Goal: Complete application form

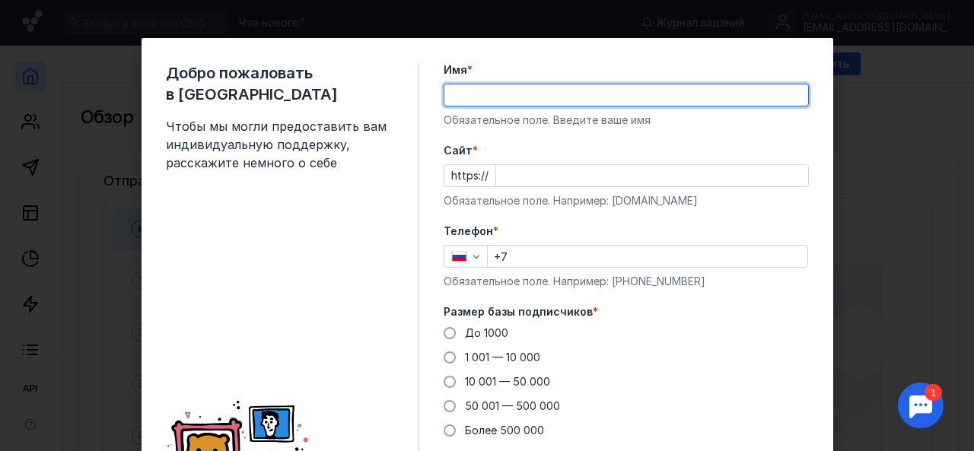
click at [587, 96] on input "Имя *" at bounding box center [626, 94] width 364 height 21
type input "[PERSON_NAME]"
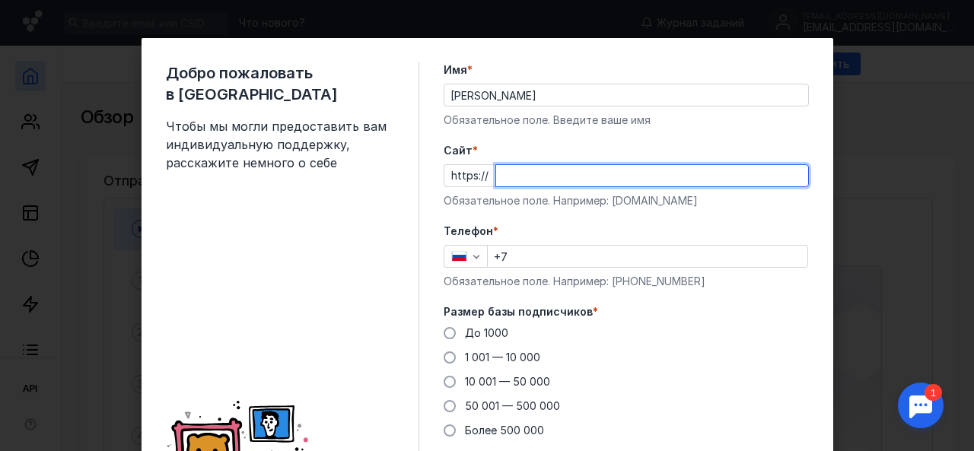
click at [583, 171] on input "Cайт *" at bounding box center [652, 175] width 312 height 21
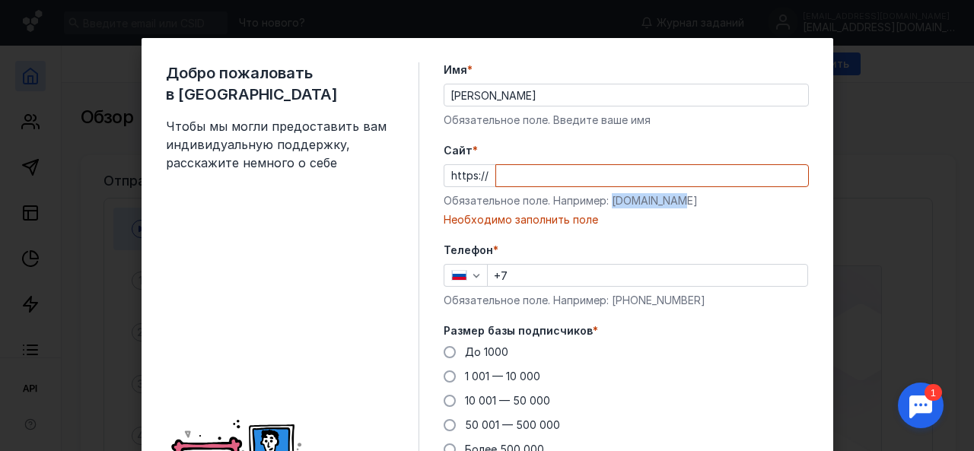
drag, startPoint x: 676, startPoint y: 203, endPoint x: 606, endPoint y: 202, distance: 69.2
click at [606, 203] on div "Обязательное поле. Например: [DOMAIN_NAME]" at bounding box center [625, 200] width 365 height 15
copy div "[DOMAIN_NAME]"
click at [578, 173] on input "Cайт *" at bounding box center [652, 175] width 312 height 21
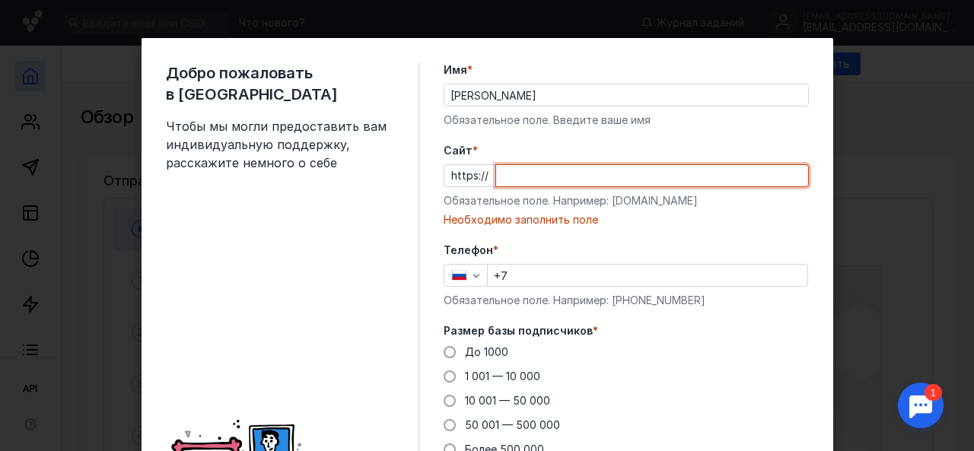
paste input "[DOMAIN_NAME]"
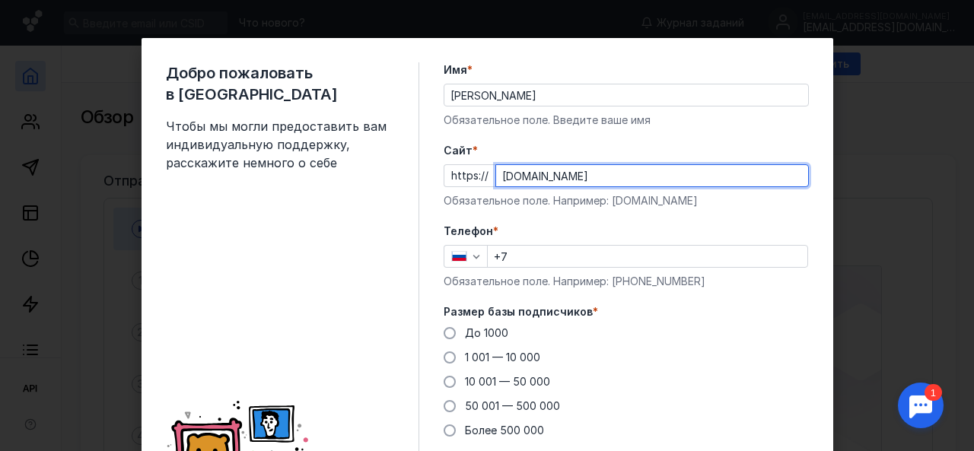
type input "[DOMAIN_NAME]"
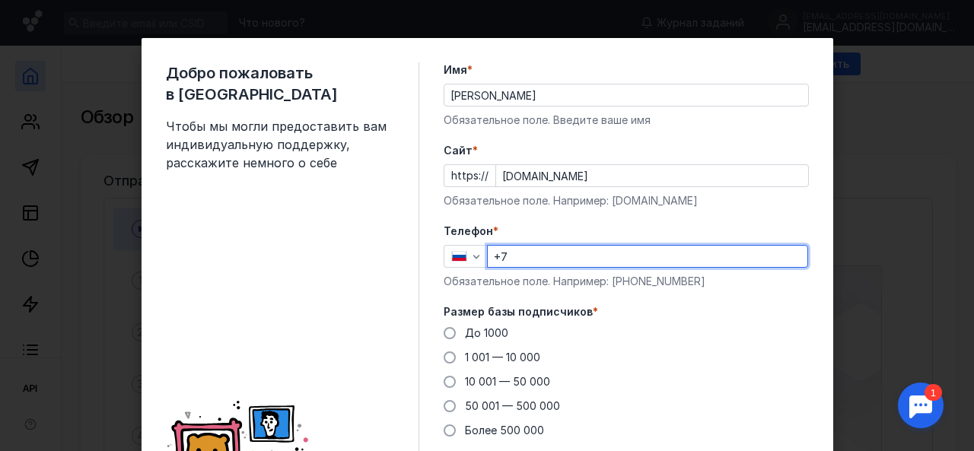
click at [553, 261] on input "+7" at bounding box center [648, 256] width 320 height 21
type input "[PHONE_NUMBER]"
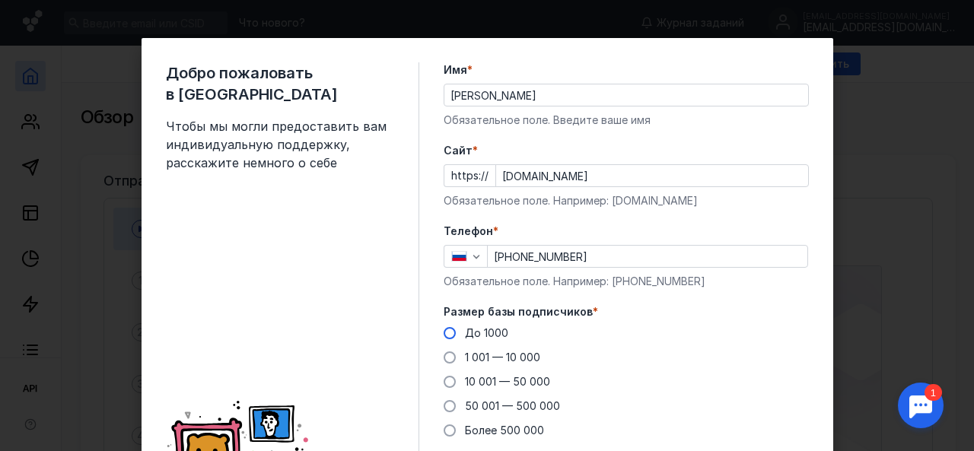
click at [478, 337] on div "До 1000" at bounding box center [486, 333] width 43 height 15
click at [0, 0] on input "До 1000" at bounding box center [0, 0] width 0 height 0
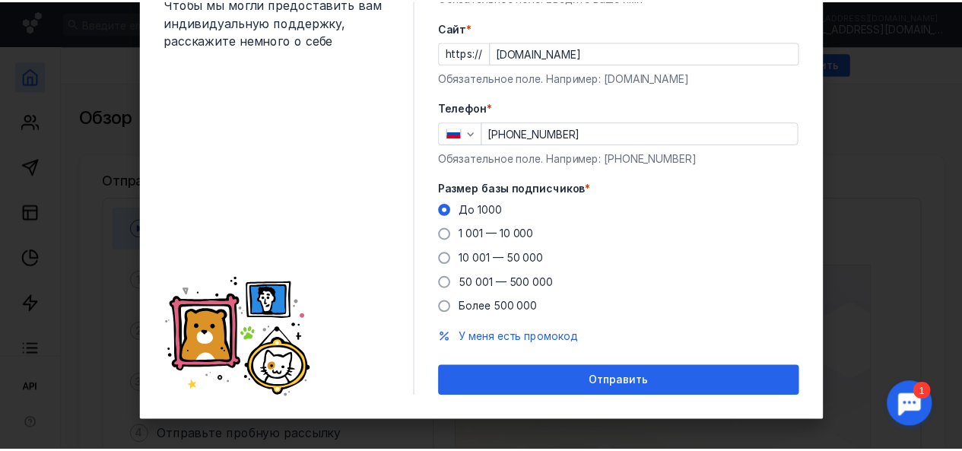
scroll to position [131, 0]
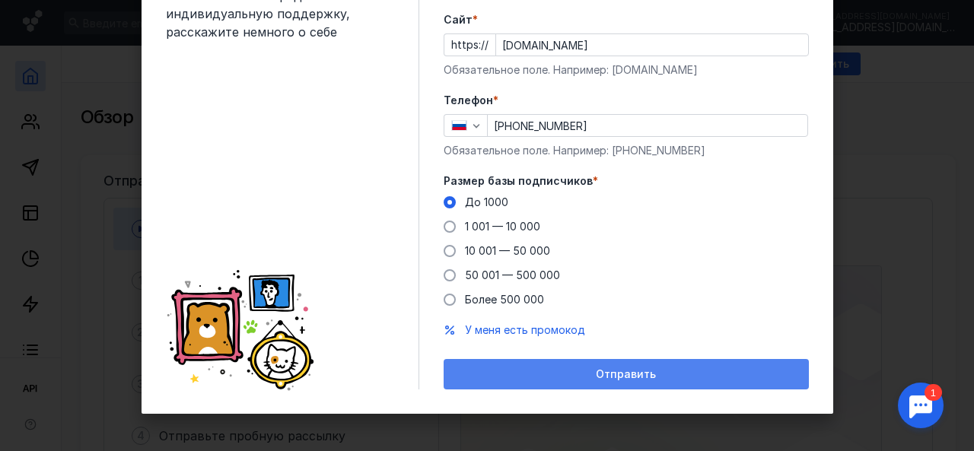
click at [596, 377] on span "Отправить" at bounding box center [626, 374] width 60 height 13
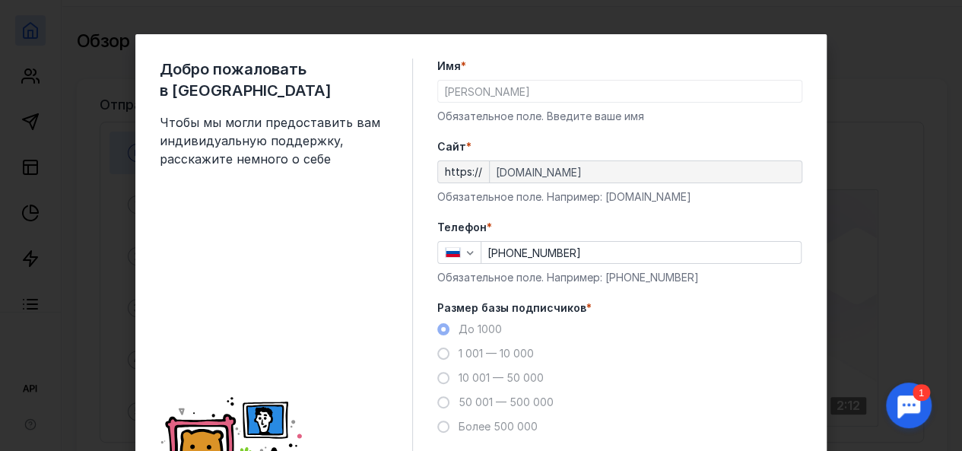
scroll to position [0, 0]
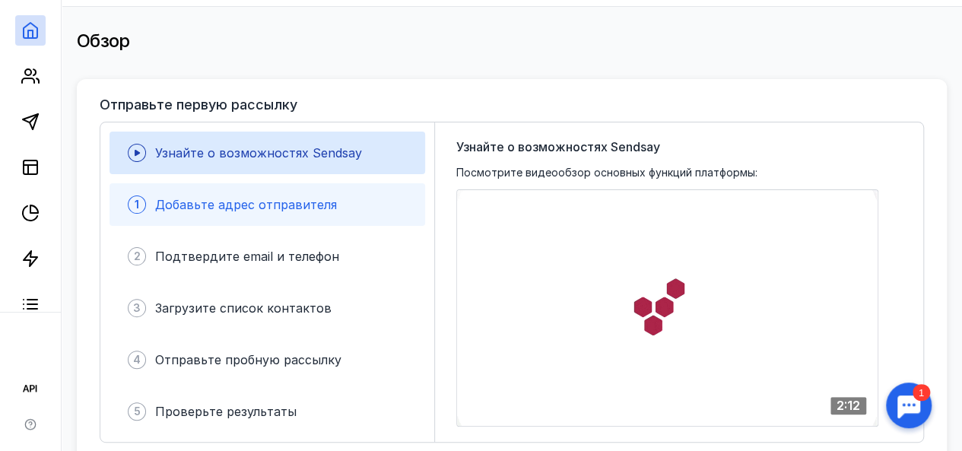
click at [332, 212] on div "Добавьте адрес отправителя" at bounding box center [246, 205] width 182 height 18
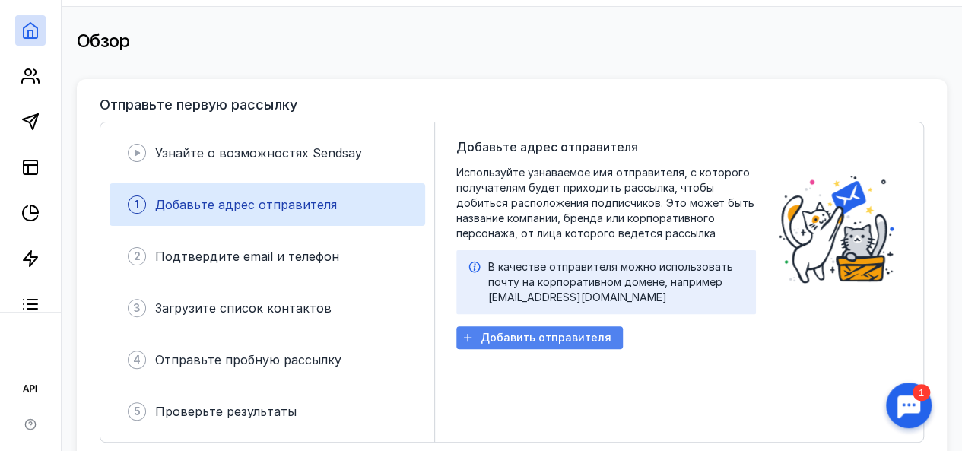
click at [513, 329] on div "Добавить отправителя" at bounding box center [539, 337] width 167 height 23
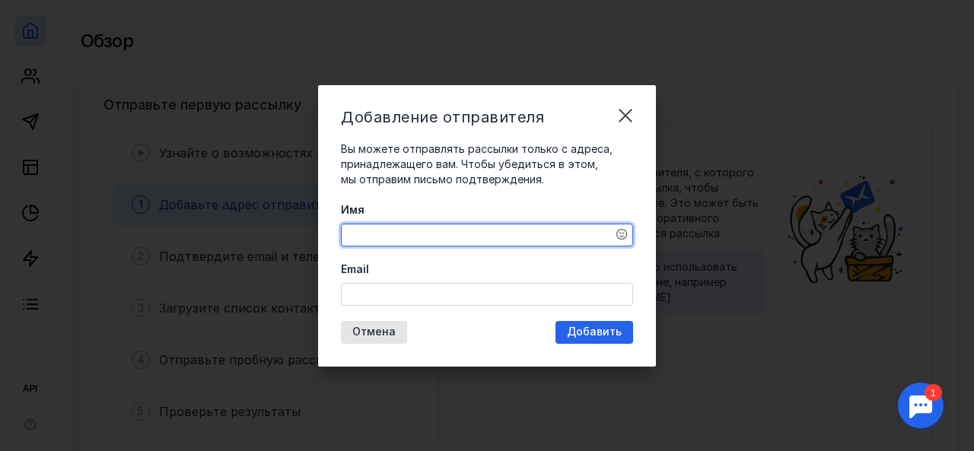
click at [449, 237] on textarea "Имя" at bounding box center [487, 234] width 291 height 21
type textarea "[PERSON_NAME]"
click at [510, 288] on input "Email" at bounding box center [487, 294] width 291 height 21
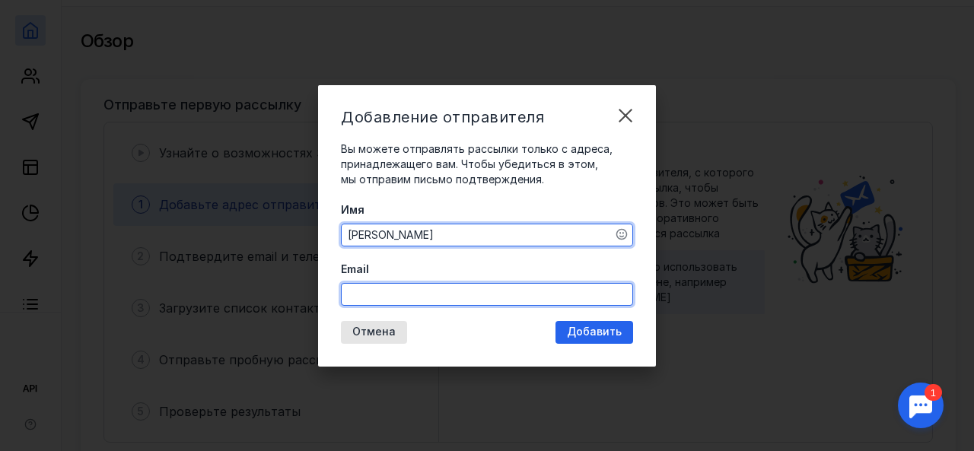
type input "[EMAIL_ADDRESS][DOMAIN_NAME]"
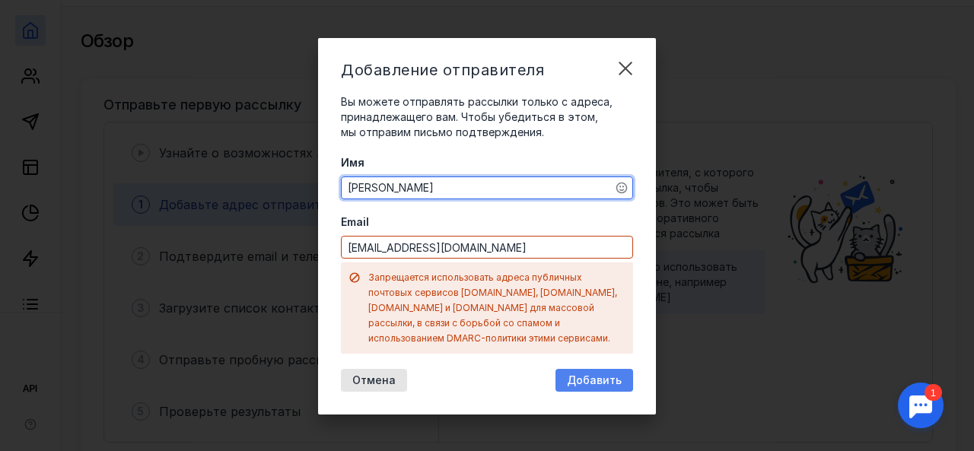
click at [595, 325] on div "Добавление отправителя Вы можете отправлять рассылки только с адреса, принадлеж…" at bounding box center [487, 226] width 338 height 377
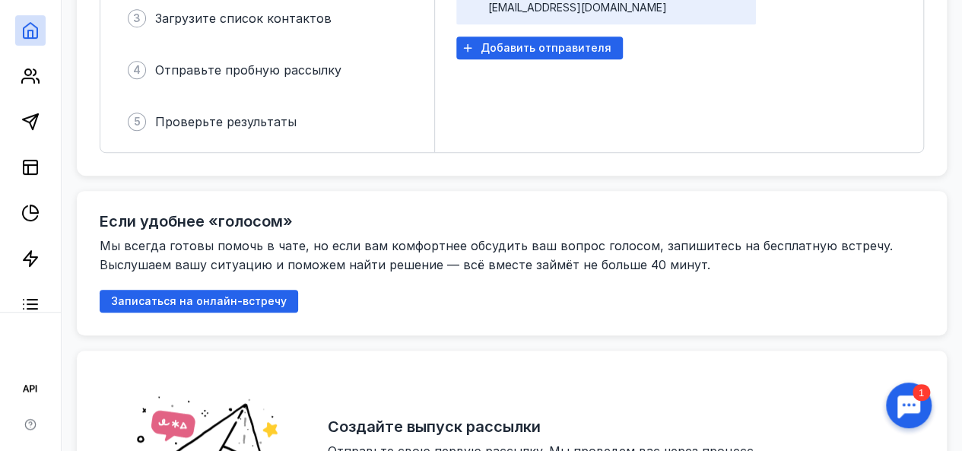
scroll to position [76, 0]
